Goal: Transaction & Acquisition: Obtain resource

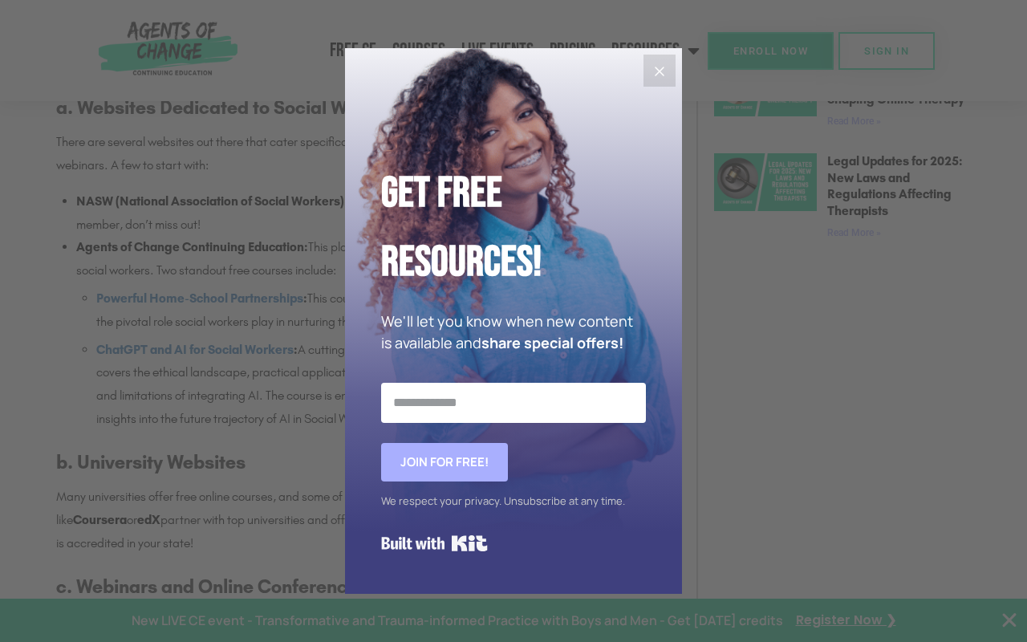
scroll to position [1372, 0]
click at [658, 67] on icon "Close" at bounding box center [659, 71] width 19 height 19
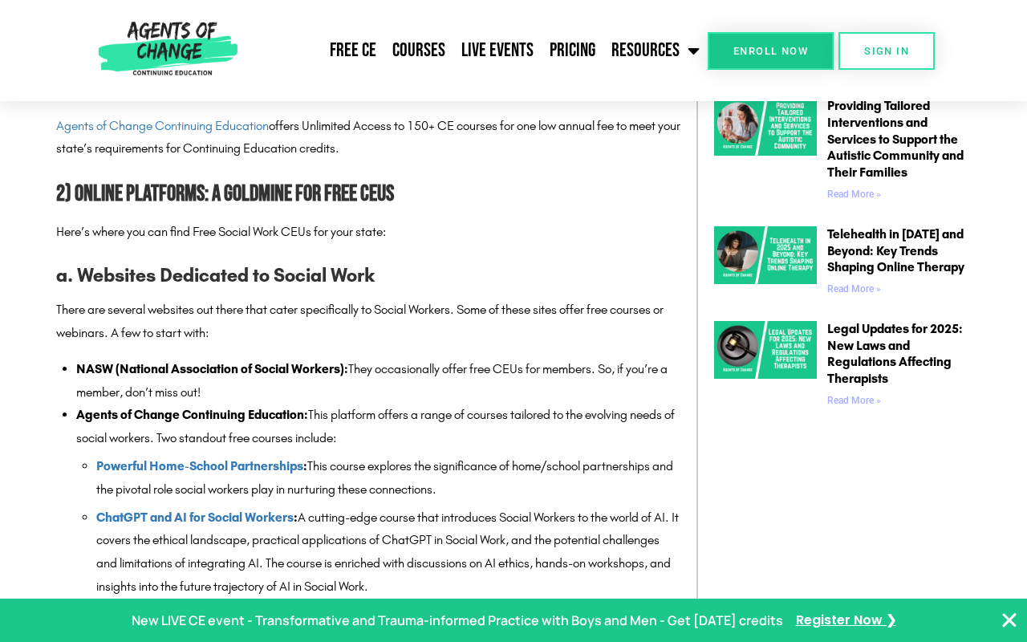
scroll to position [1193, 0]
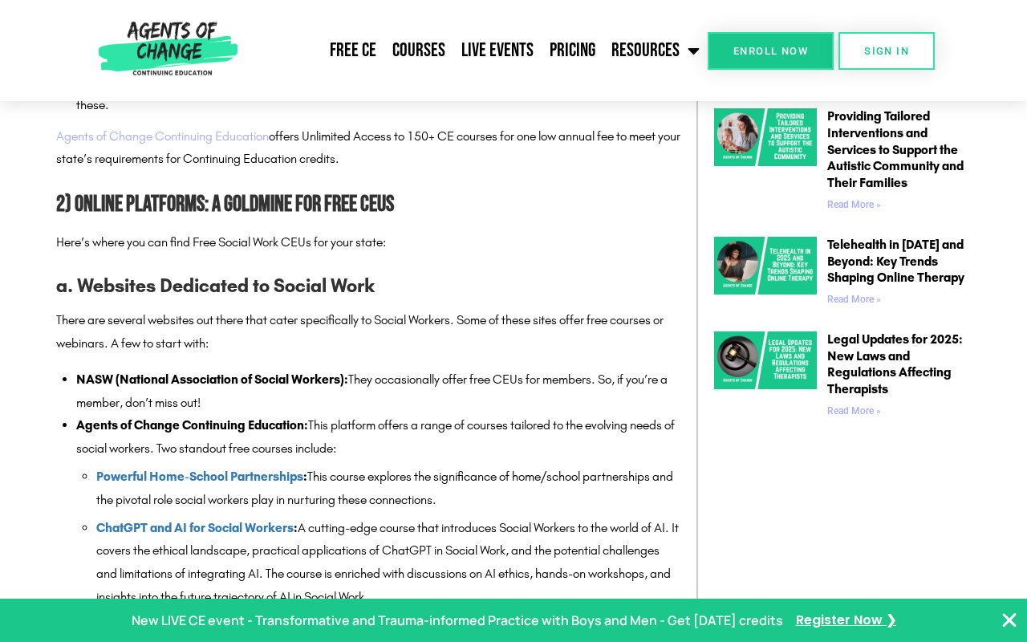
click at [246, 140] on link "Agents of Change Continuing Education" at bounding box center [162, 135] width 213 height 15
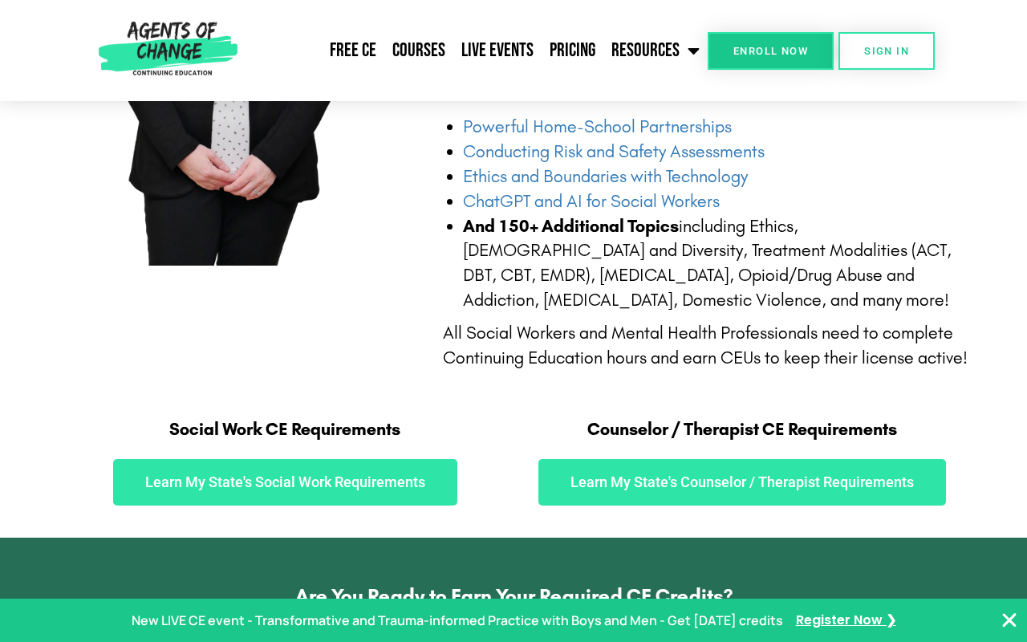
scroll to position [380, 0]
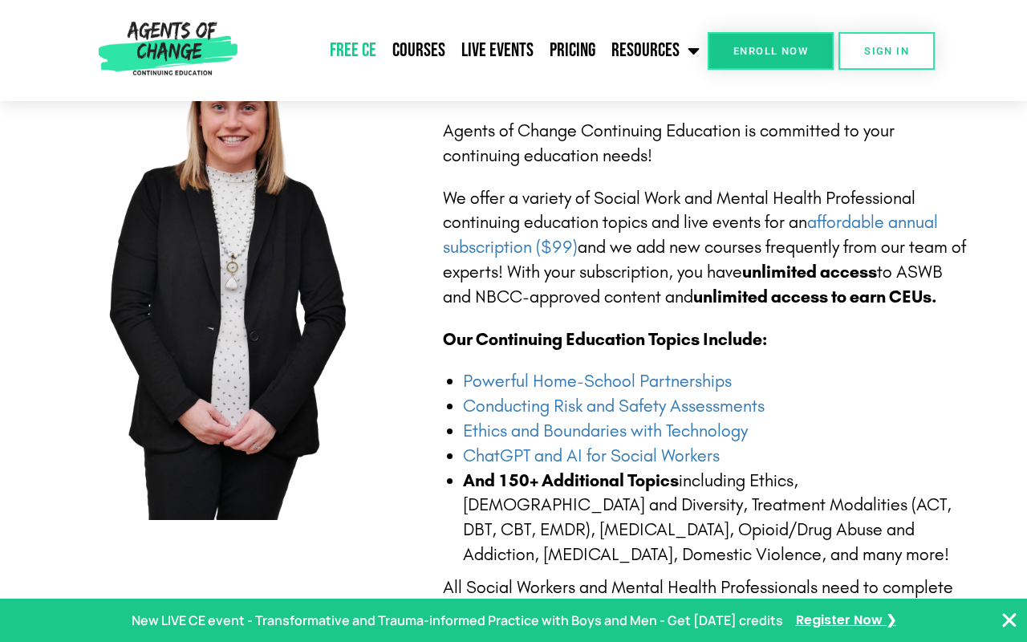
click at [372, 50] on link "Free CE" at bounding box center [353, 50] width 63 height 40
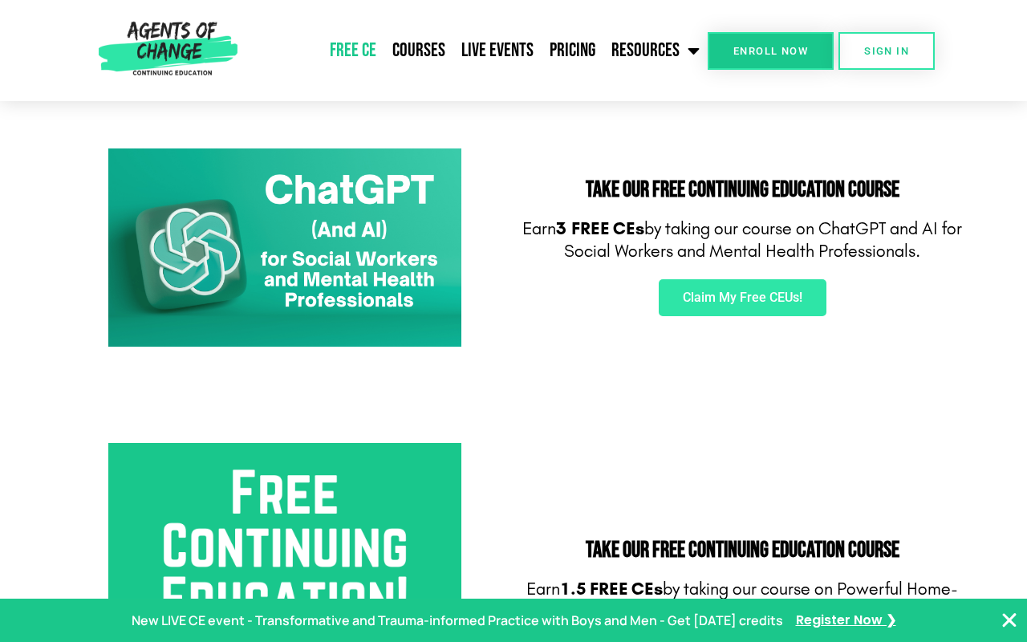
scroll to position [206, 0]
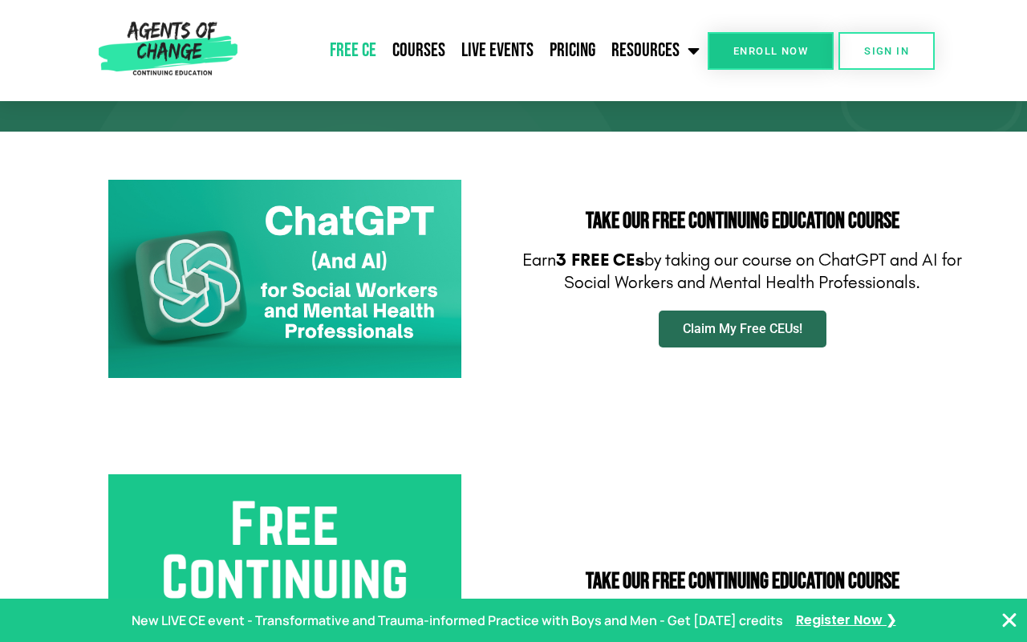
click at [782, 341] on link "Claim My Free CEUs!" at bounding box center [743, 329] width 168 height 37
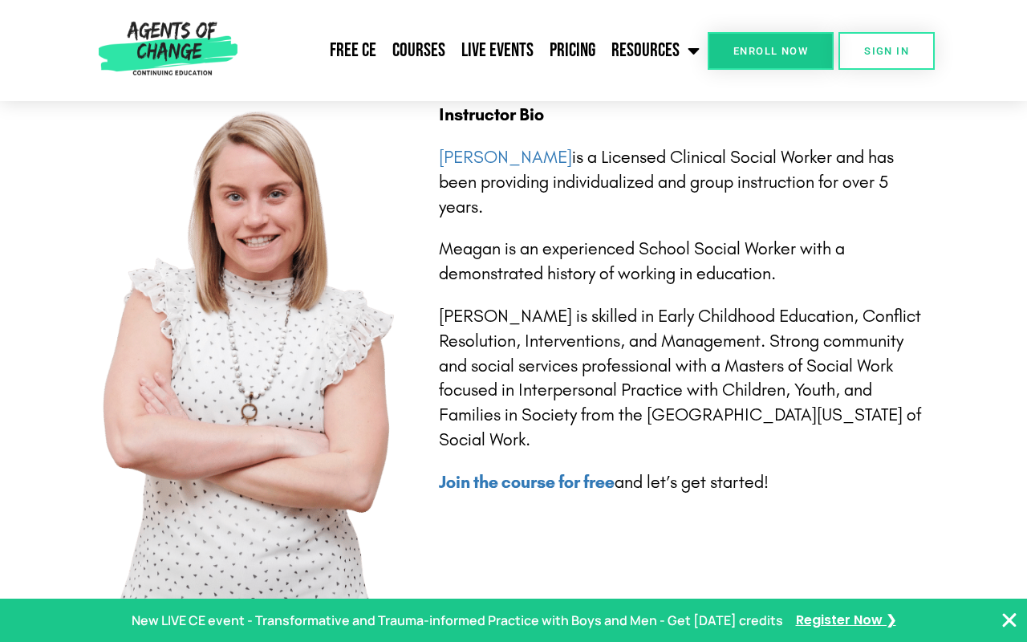
scroll to position [3579, 0]
